Goal: Check status: Check status

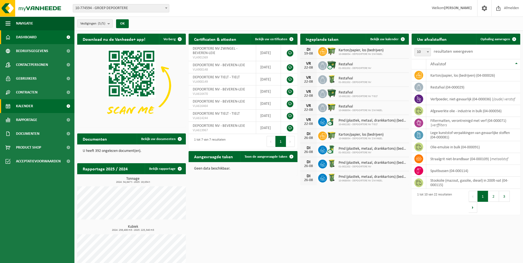
click at [45, 103] on link "Kalender" at bounding box center [37, 106] width 74 height 14
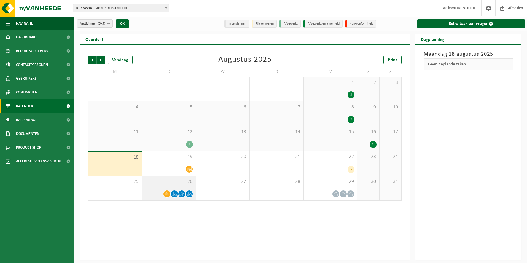
click at [181, 188] on div "26" at bounding box center [168, 188] width 53 height 25
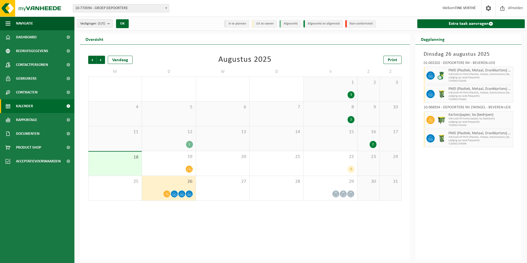
click at [186, 141] on div "2" at bounding box center [169, 144] width 48 height 7
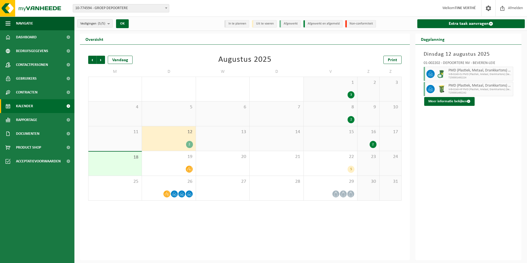
click at [369, 143] on div "2" at bounding box center [368, 144] width 16 height 7
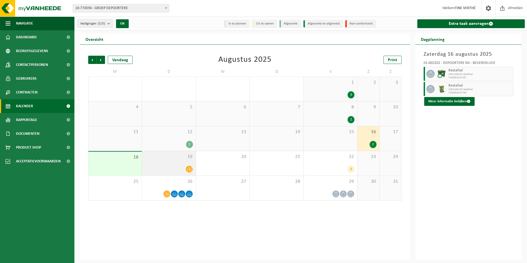
click at [176, 160] on div "19" at bounding box center [168, 163] width 53 height 25
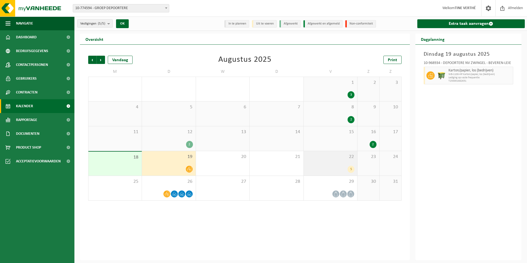
click at [346, 171] on div "5" at bounding box center [330, 169] width 48 height 7
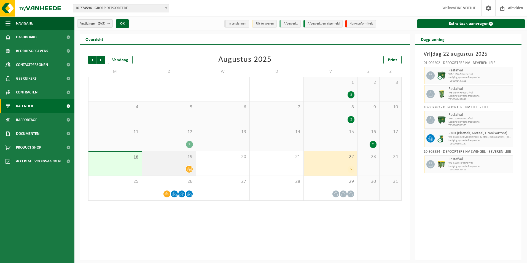
click at [183, 161] on div "19" at bounding box center [168, 163] width 53 height 25
